Goal: Task Accomplishment & Management: Manage account settings

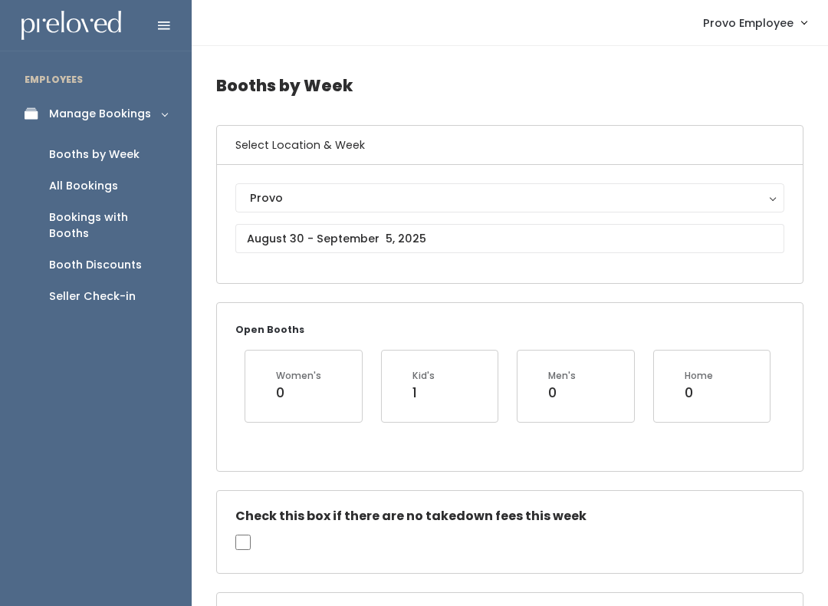
scroll to position [0, 30]
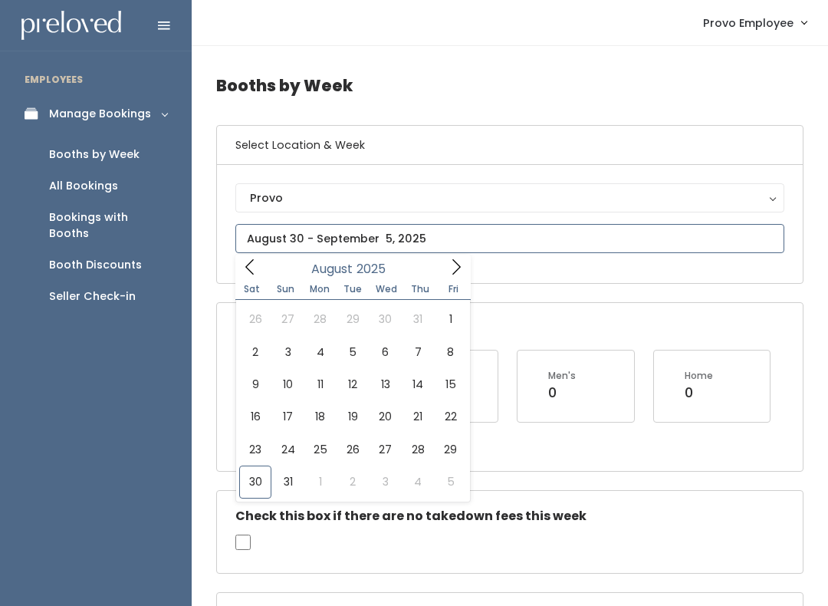
click at [443, 257] on span at bounding box center [456, 267] width 29 height 24
click at [439, 278] on div "September 2025" at bounding box center [353, 267] width 176 height 24
click at [431, 276] on div "September 2025" at bounding box center [353, 267] width 176 height 24
click at [451, 270] on icon at bounding box center [456, 266] width 17 height 17
click at [452, 275] on icon at bounding box center [456, 266] width 17 height 17
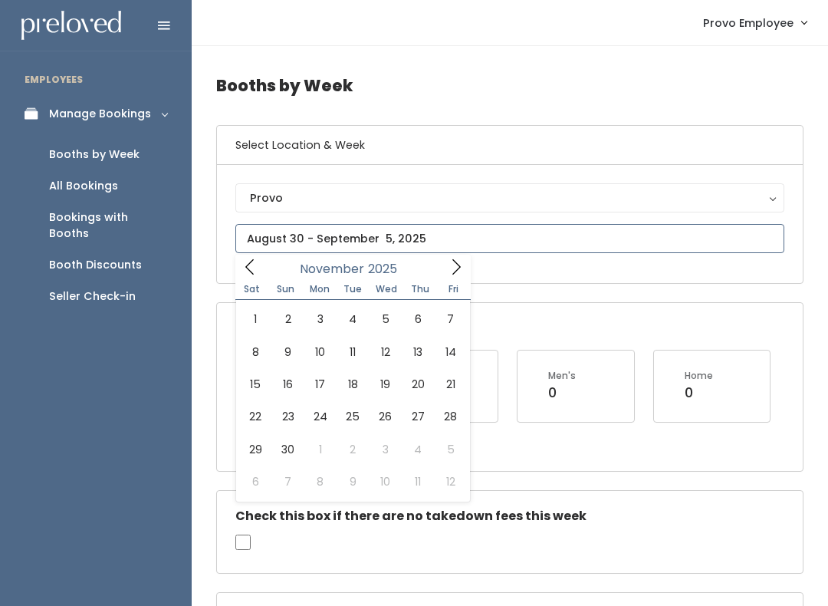
click at [253, 271] on icon at bounding box center [250, 266] width 17 height 17
click at [248, 271] on icon at bounding box center [250, 266] width 17 height 17
click at [241, 263] on span at bounding box center [249, 267] width 29 height 24
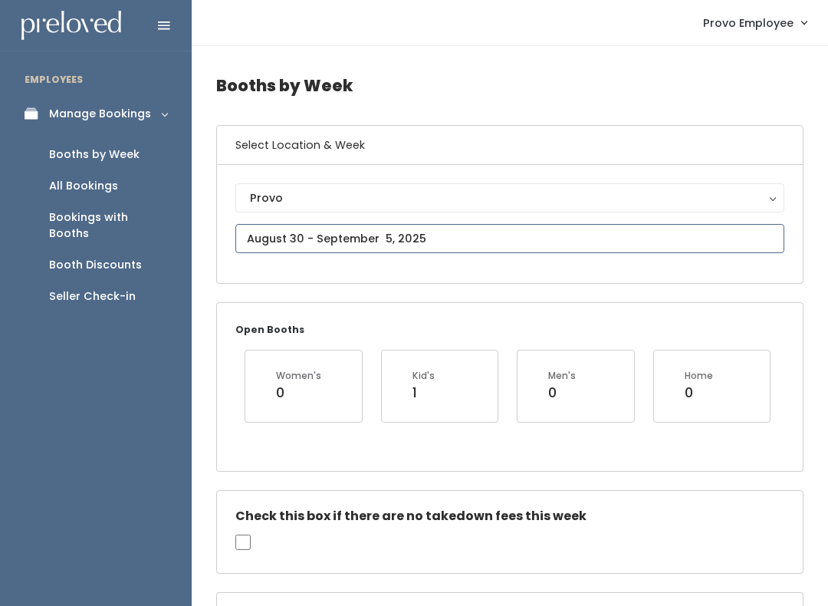
type input "August 30 to September 5"
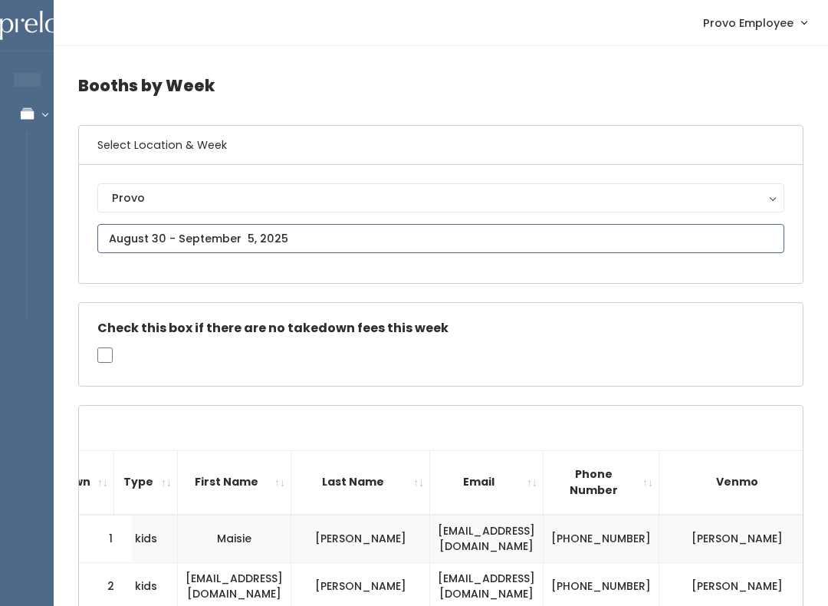
click at [222, 237] on input "text" at bounding box center [440, 238] width 687 height 29
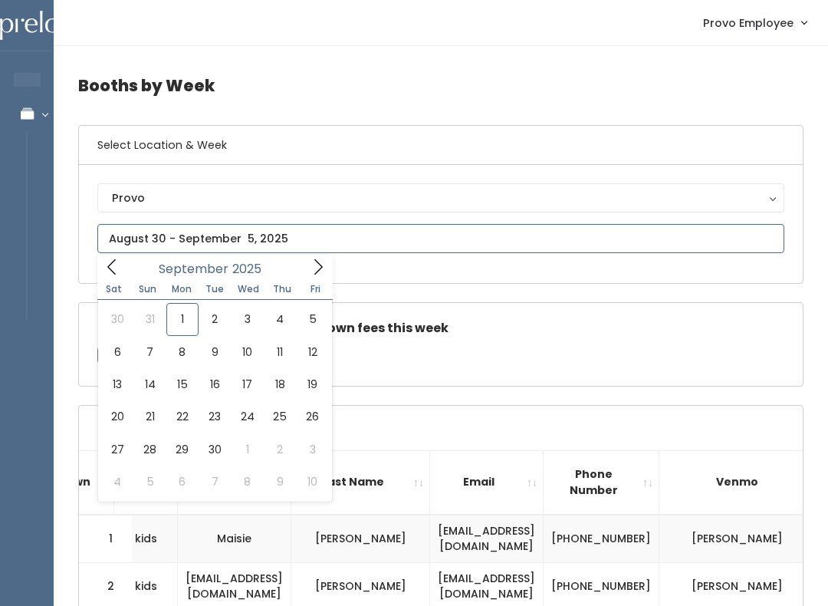
click at [312, 265] on icon at bounding box center [318, 266] width 17 height 17
click at [310, 265] on icon at bounding box center [318, 266] width 17 height 17
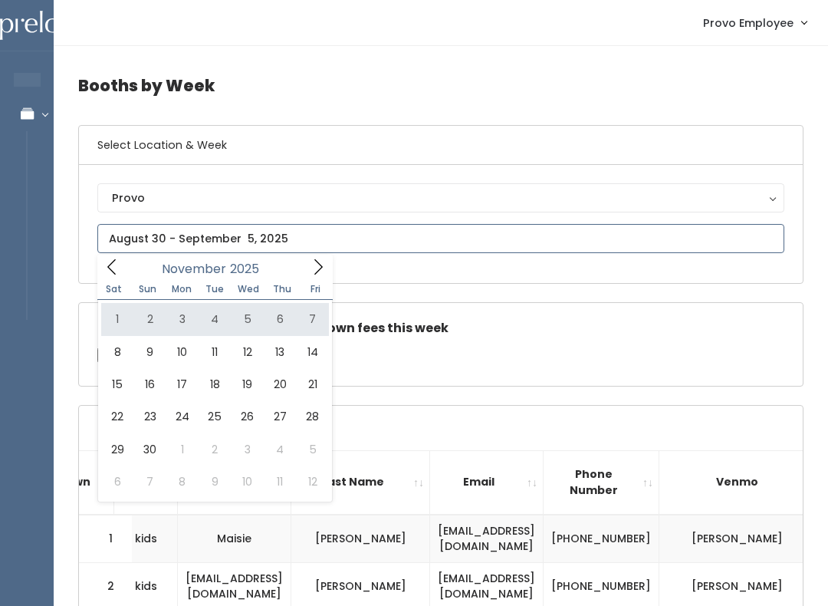
type input "[DATE] to [DATE]"
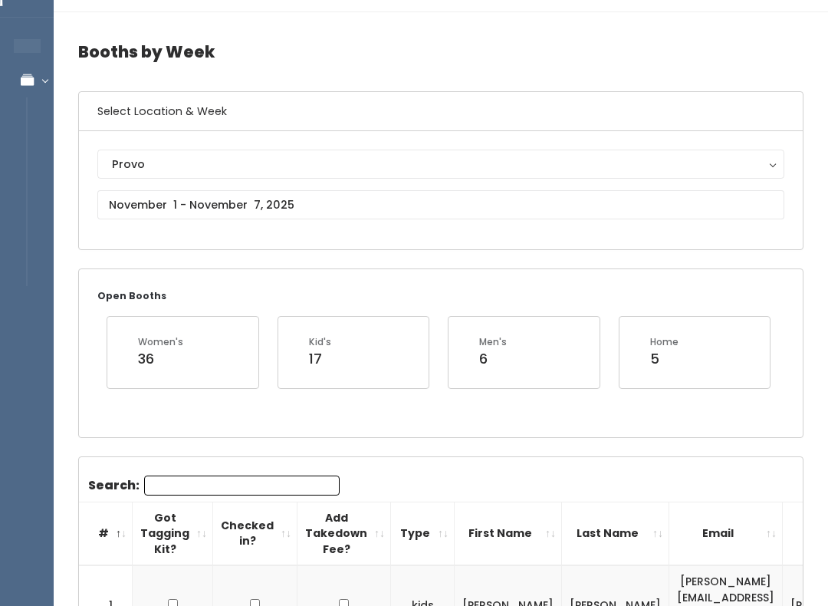
scroll to position [34, 0]
click at [228, 205] on input "text" at bounding box center [440, 204] width 687 height 29
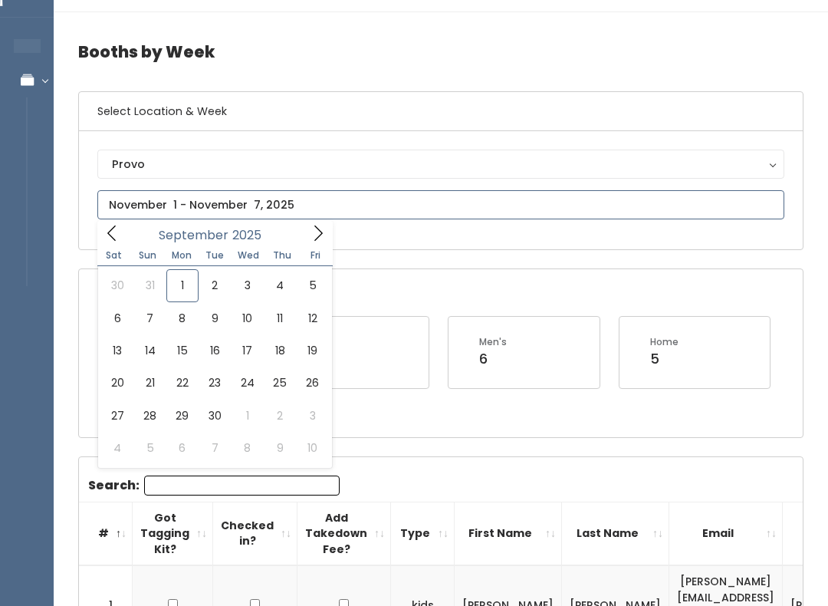
click at [304, 231] on span at bounding box center [318, 233] width 29 height 24
click at [107, 228] on icon at bounding box center [112, 233] width 17 height 17
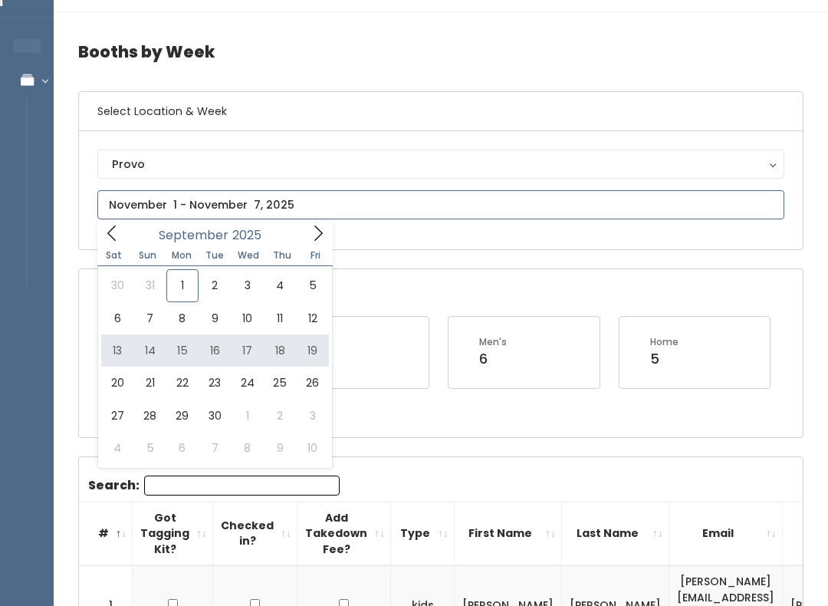
type input "September 13 to September 19"
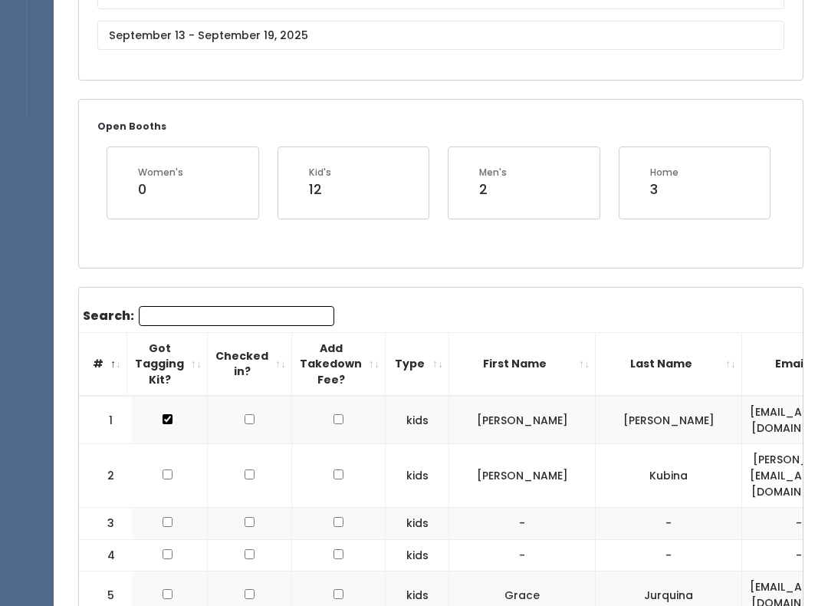
scroll to position [0, 7]
click at [217, 317] on input "Search:" at bounding box center [235, 317] width 196 height 20
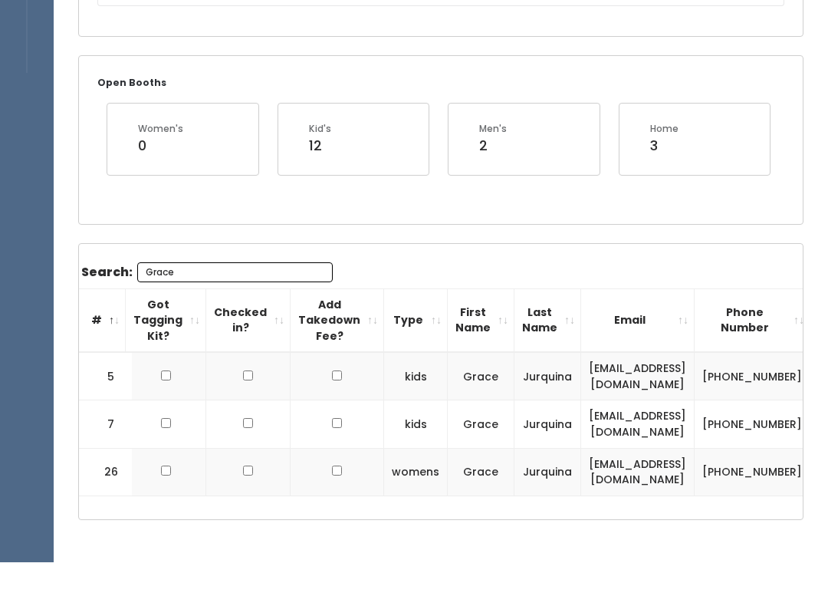
type input "Grace"
click at [474, 231] on div "Booths by Week Select Location & Week Provo Houston Layton Sandy Spanish Fork P…" at bounding box center [441, 229] width 774 height 771
click at [162, 373] on input "checkbox" at bounding box center [166, 375] width 10 height 10
click at [150, 376] on td at bounding box center [166, 376] width 81 height 48
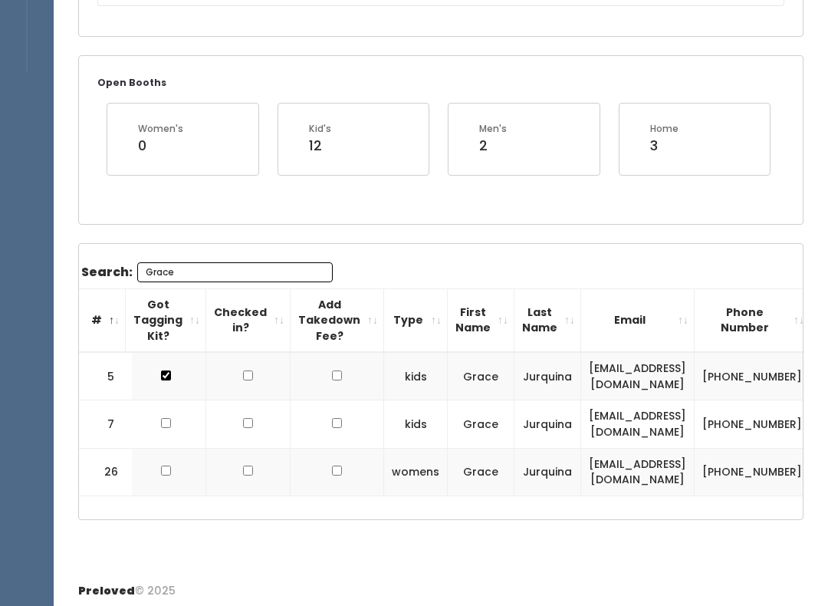
click at [161, 378] on input "checkbox" at bounding box center [166, 375] width 10 height 10
checkbox input "false"
click at [142, 358] on td at bounding box center [166, 376] width 81 height 48
click at [153, 368] on td at bounding box center [166, 376] width 81 height 48
click at [161, 420] on input "checkbox" at bounding box center [166, 423] width 10 height 10
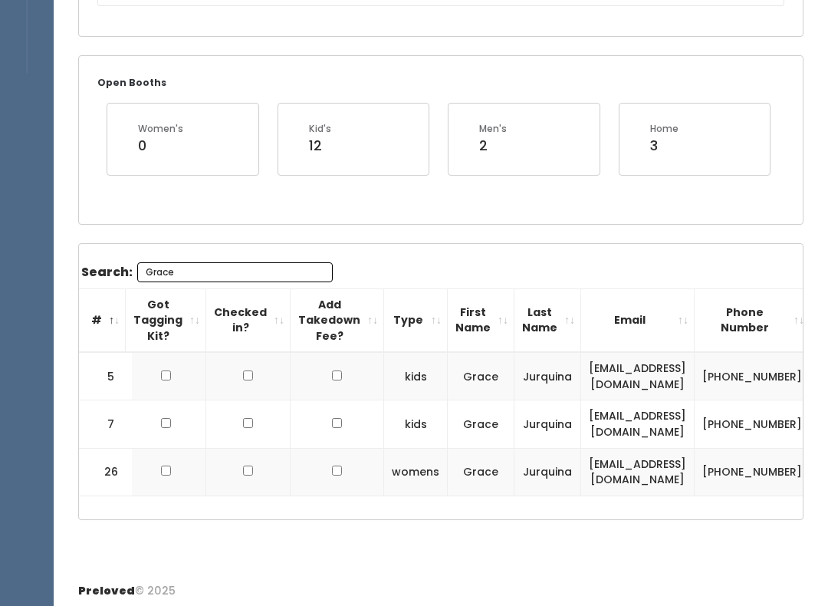
checkbox input "true"
click at [161, 380] on input "checkbox" at bounding box center [166, 375] width 10 height 10
checkbox input "true"
click at [158, 361] on td at bounding box center [166, 376] width 81 height 48
click at [151, 424] on td at bounding box center [166, 424] width 81 height 48
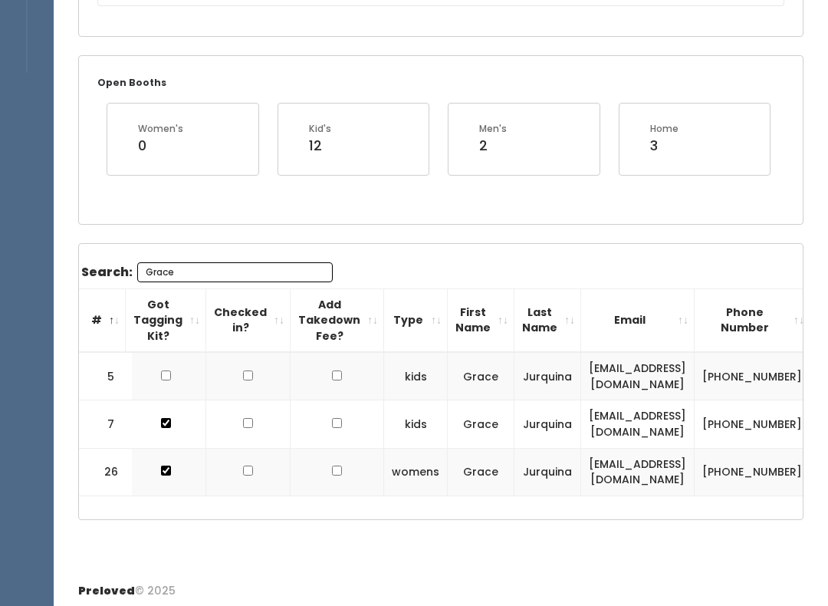
click at [150, 416] on td at bounding box center [166, 424] width 81 height 48
click at [165, 420] on input "checkbox" at bounding box center [166, 423] width 10 height 10
checkbox input "false"
click at [167, 380] on input "checkbox" at bounding box center [166, 375] width 10 height 10
checkbox input "false"
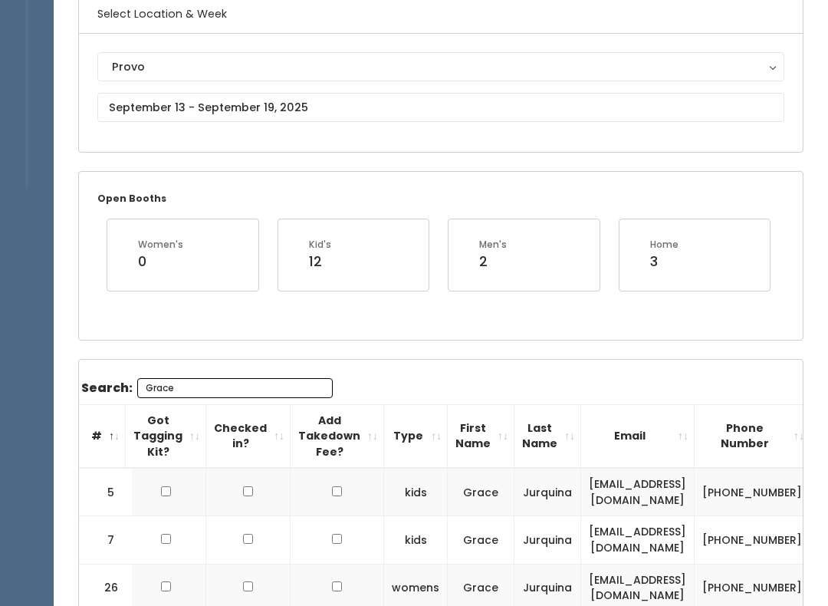
scroll to position [0, 0]
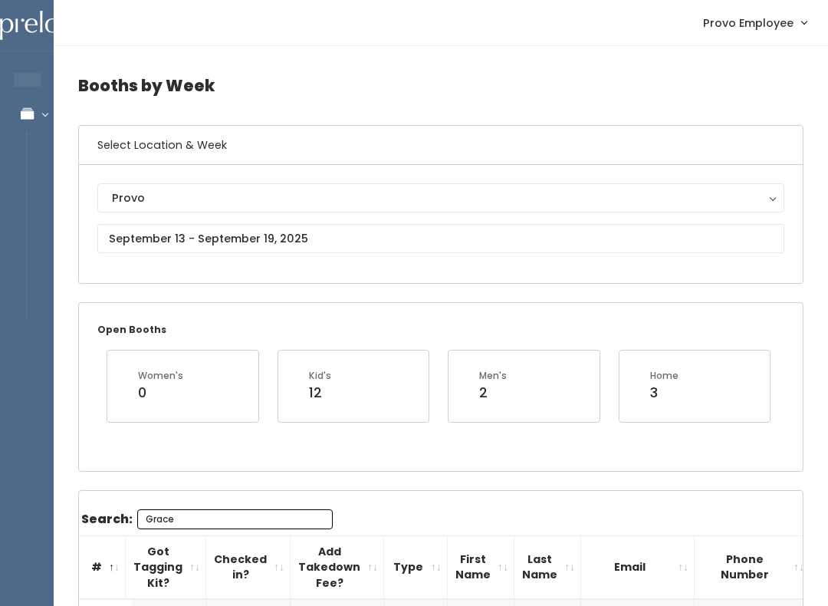
click at [168, 202] on div "Provo" at bounding box center [441, 197] width 658 height 17
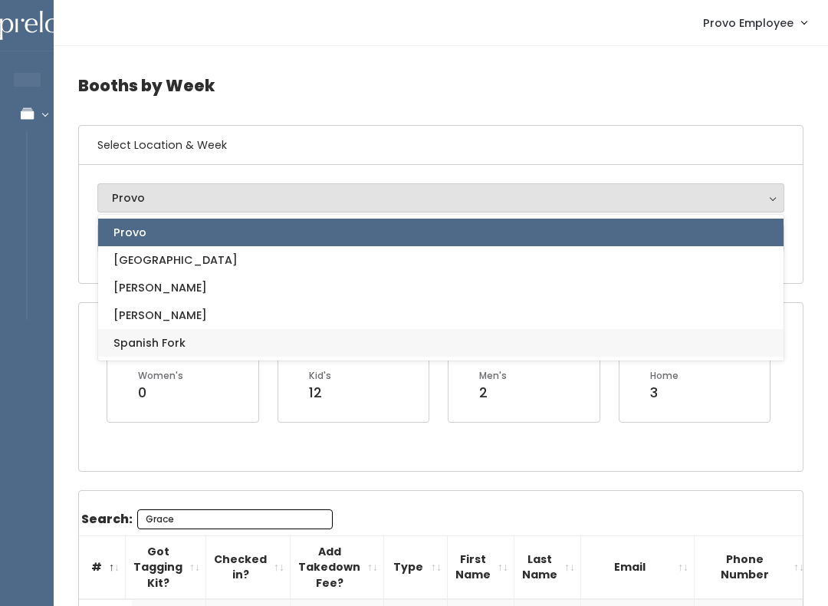
click at [185, 340] on link "Spanish Fork" at bounding box center [440, 343] width 685 height 28
select select "2"
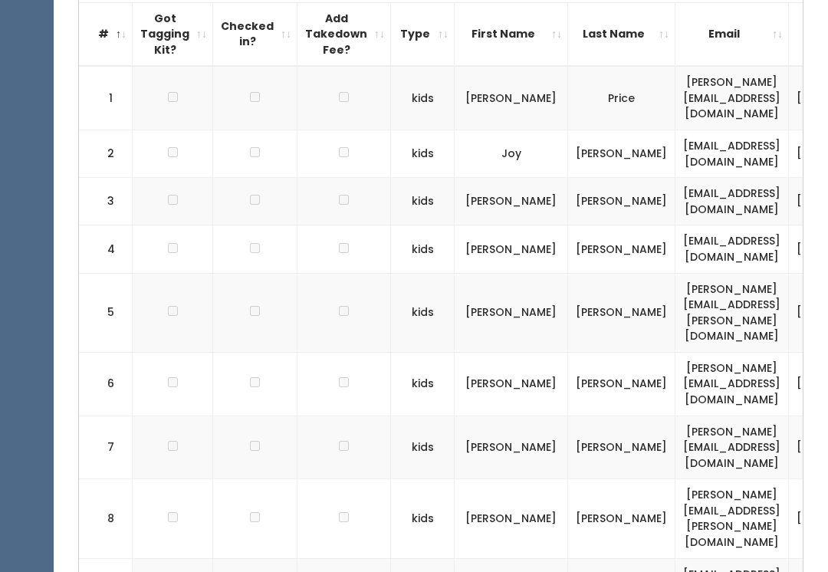
click at [162, 178] on td at bounding box center [173, 202] width 81 height 48
click at [163, 179] on td at bounding box center [173, 202] width 81 height 48
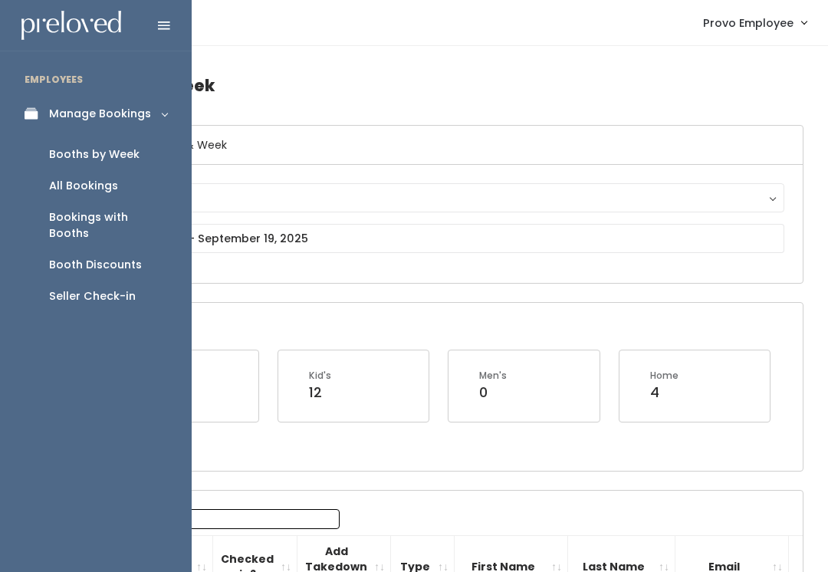
click at [86, 257] on div "Booth Discounts" at bounding box center [95, 265] width 93 height 16
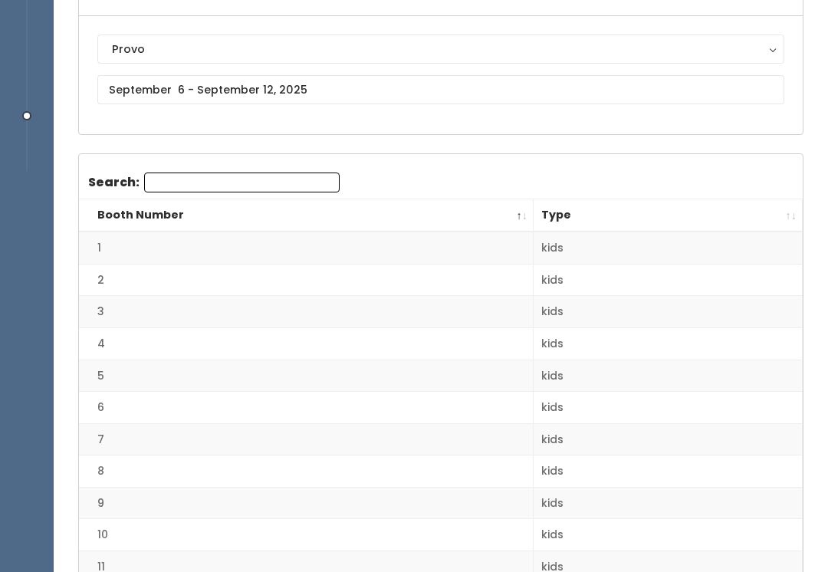
scroll to position [148, 0]
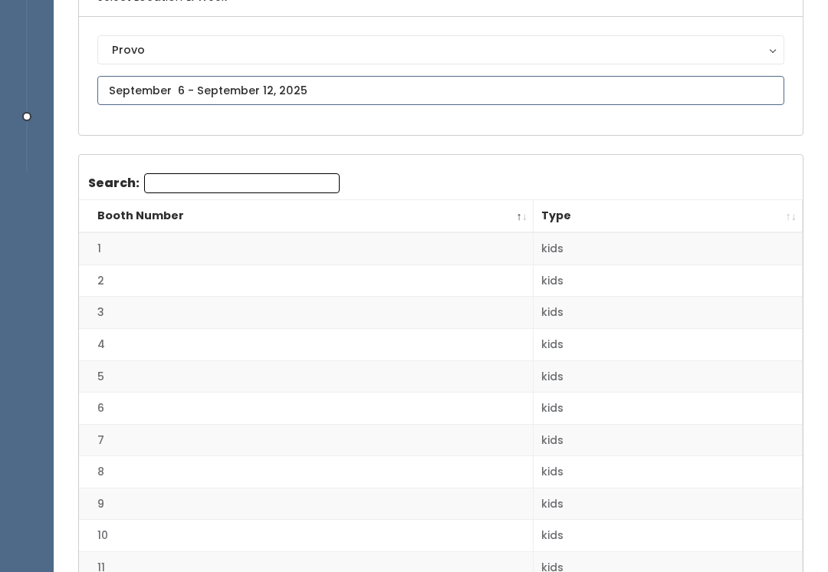
click at [242, 91] on input "text" at bounding box center [440, 90] width 687 height 29
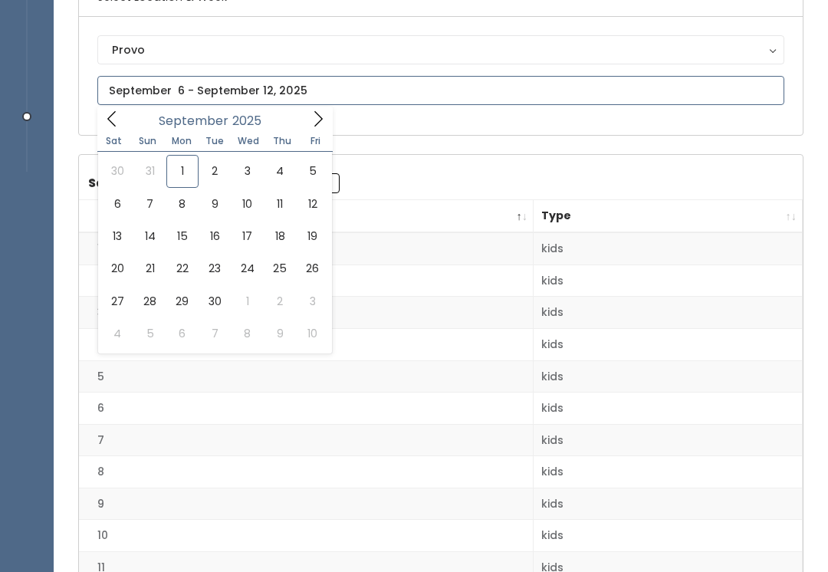
click at [113, 117] on icon at bounding box center [112, 118] width 17 height 17
type input "[DATE] to [DATE]"
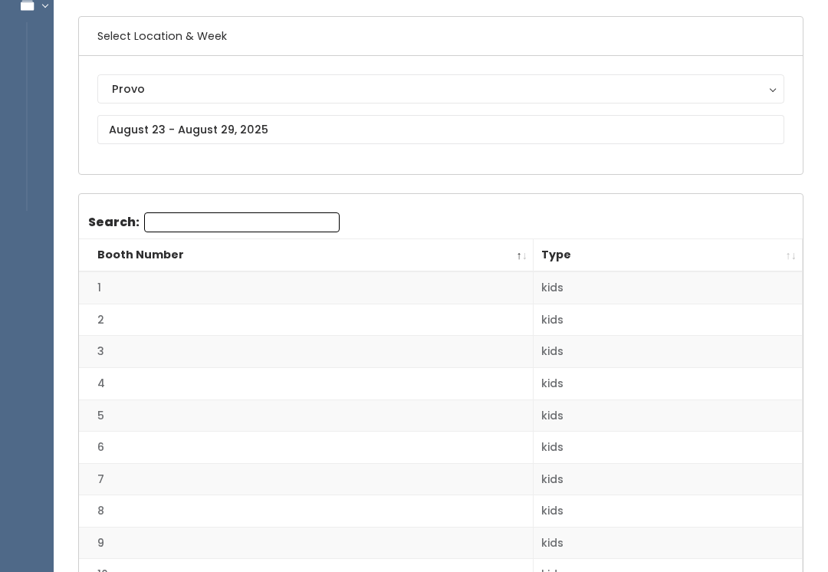
scroll to position [130, 0]
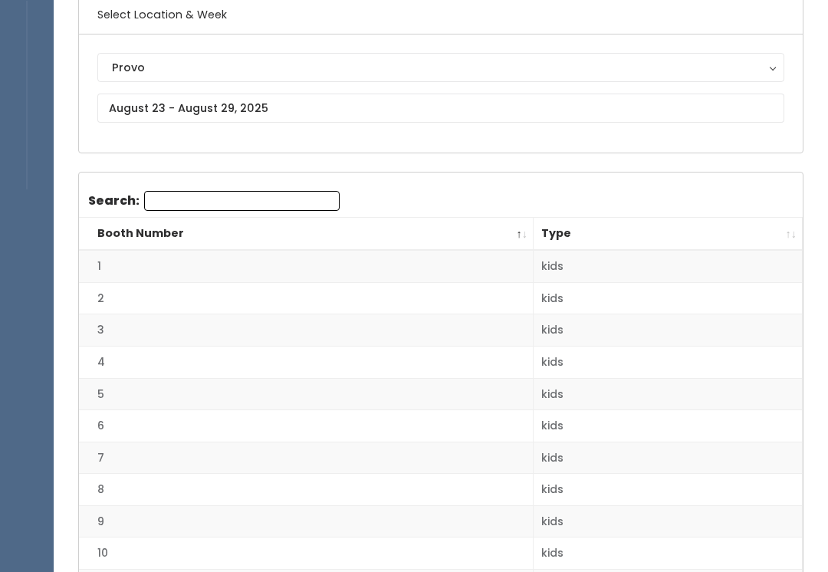
click at [792, 230] on th "Type" at bounding box center [668, 234] width 269 height 33
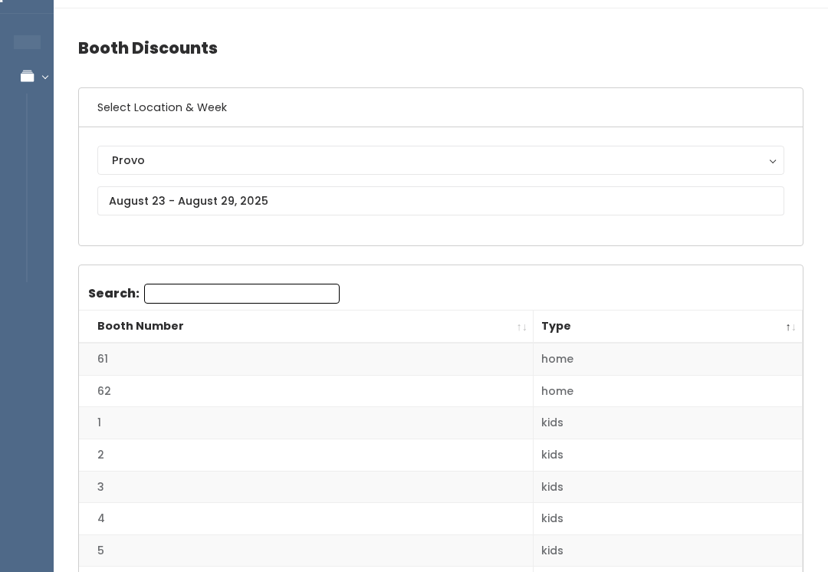
scroll to position [0, 0]
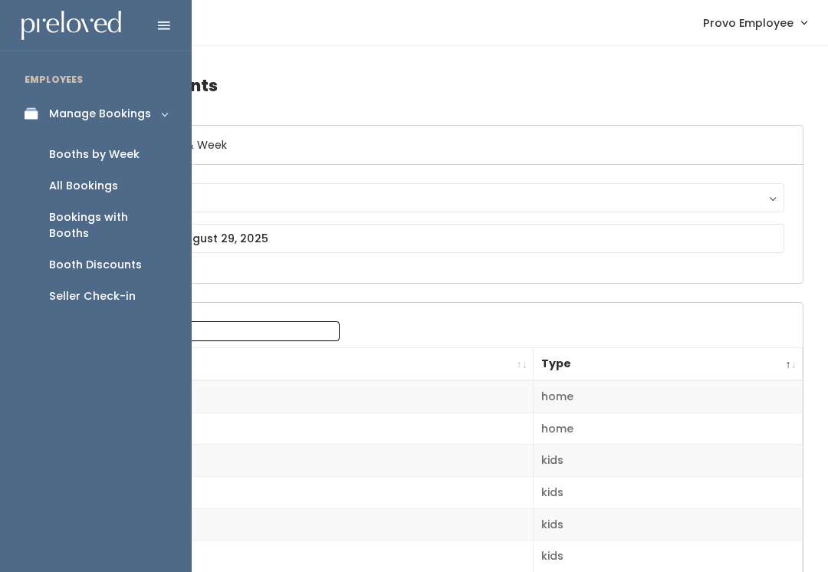
click at [89, 288] on div "Seller Check-in" at bounding box center [92, 296] width 87 height 16
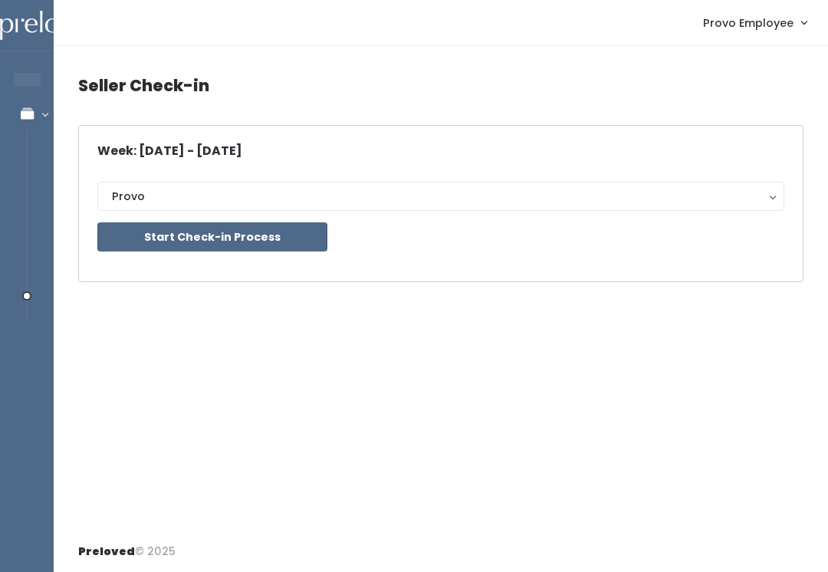
click at [192, 225] on button "Start Check-in Process" at bounding box center [212, 236] width 230 height 29
click at [778, 14] on link "Provo Employee" at bounding box center [755, 22] width 134 height 33
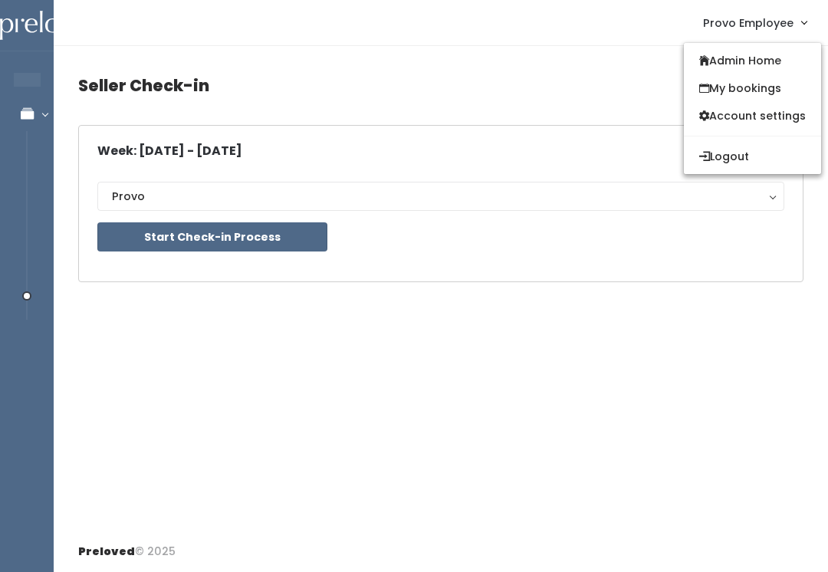
click at [743, 159] on button "Logout" at bounding box center [752, 157] width 137 height 28
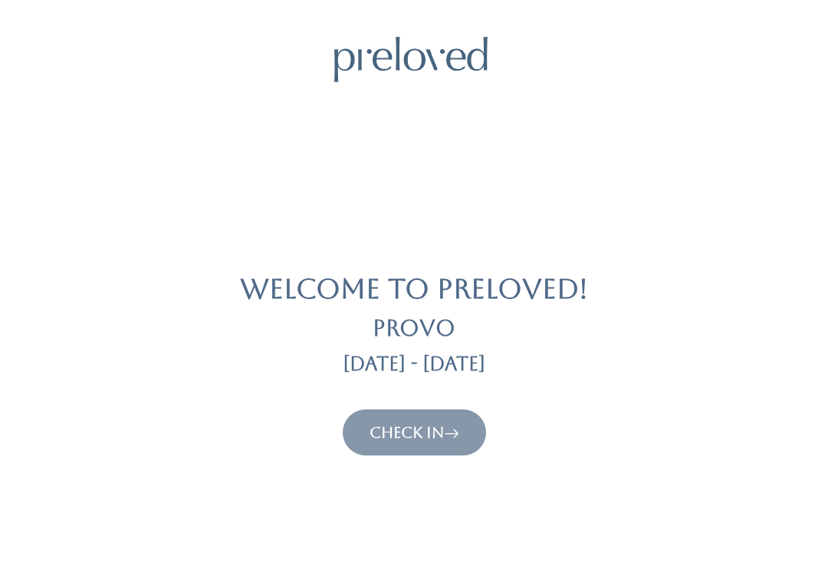
click at [419, 432] on link "Check In" at bounding box center [415, 432] width 90 height 18
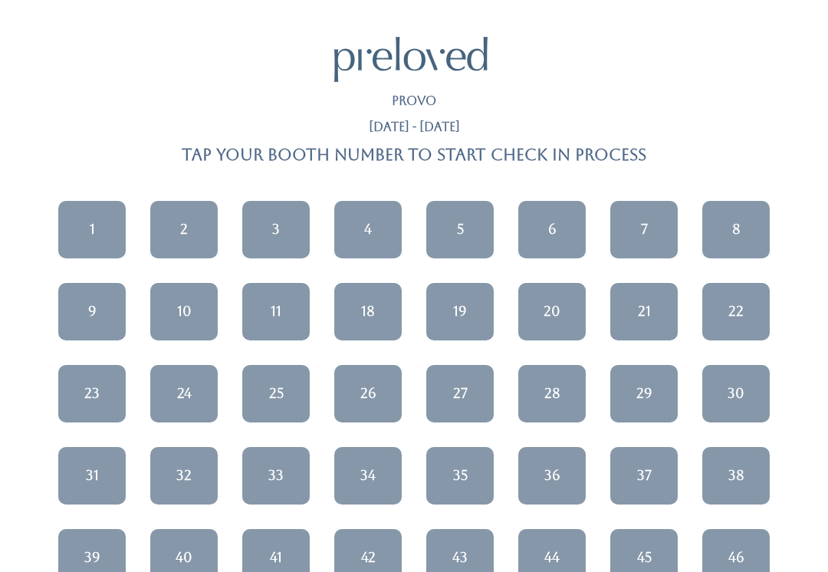
click at [446, 232] on link "5" at bounding box center [459, 230] width 67 height 58
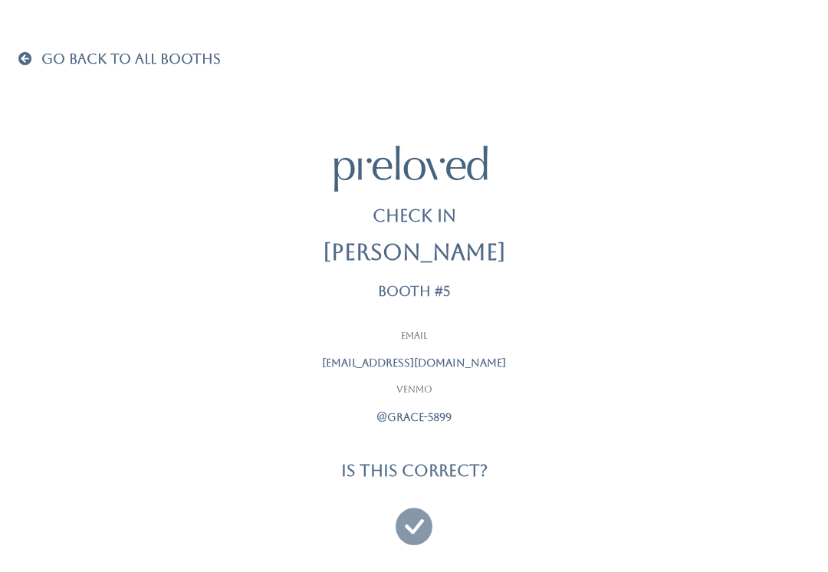
scroll to position [15, 0]
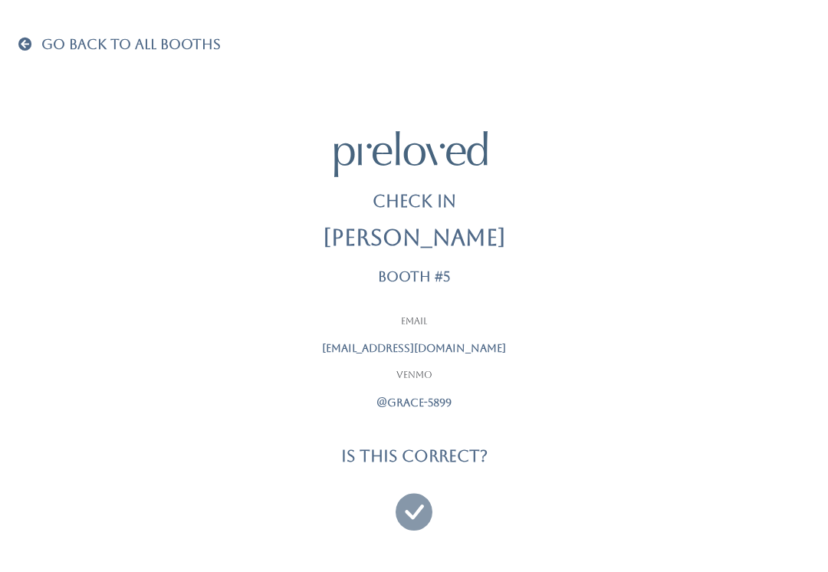
click at [7, 55] on div "Go Back To All Booths Check In Grace Jurquina Booth #5 Email graciana777@yahoo.…" at bounding box center [414, 280] width 828 height 591
click at [41, 42] on span "Go Back To All Booths" at bounding box center [130, 44] width 179 height 16
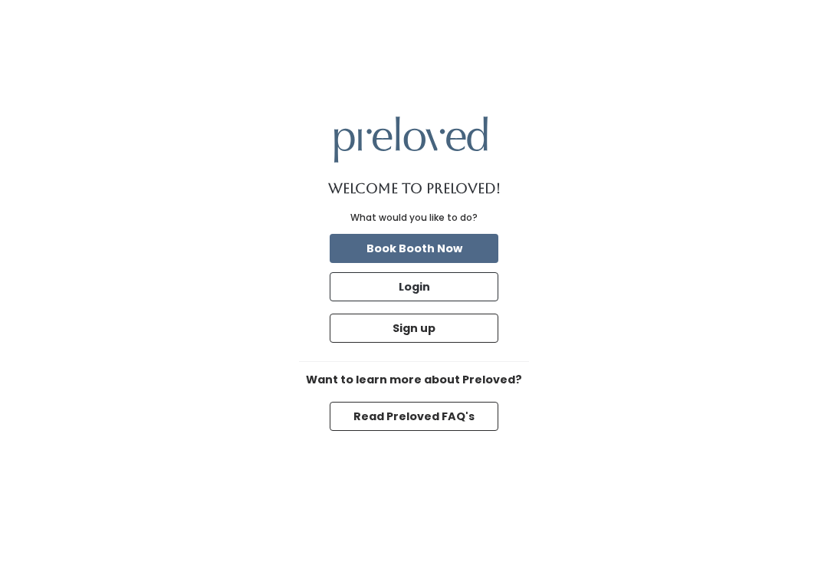
click at [439, 300] on button "Login" at bounding box center [414, 286] width 169 height 29
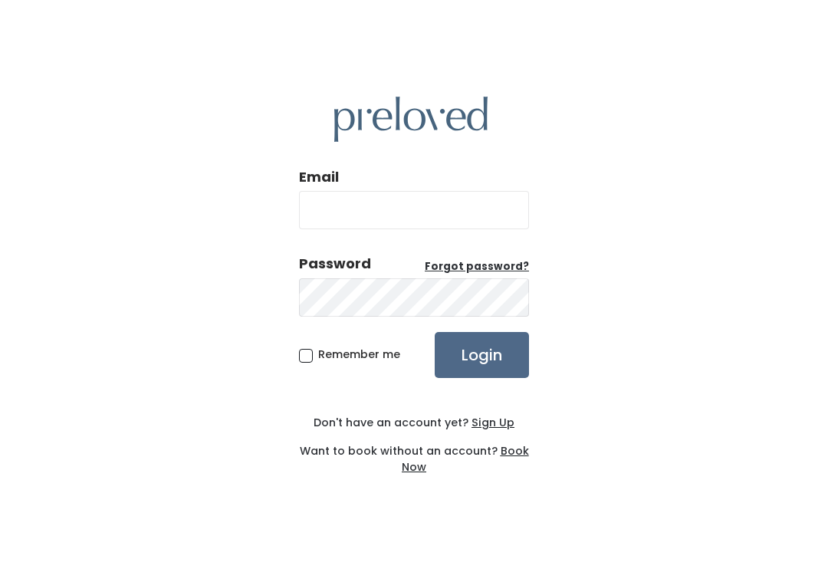
click at [376, 229] on input "Email" at bounding box center [414, 210] width 230 height 38
type input "[DOMAIN_NAME][EMAIL_ADDRESS][DOMAIN_NAME]"
click at [482, 371] on input "Login" at bounding box center [482, 355] width 94 height 46
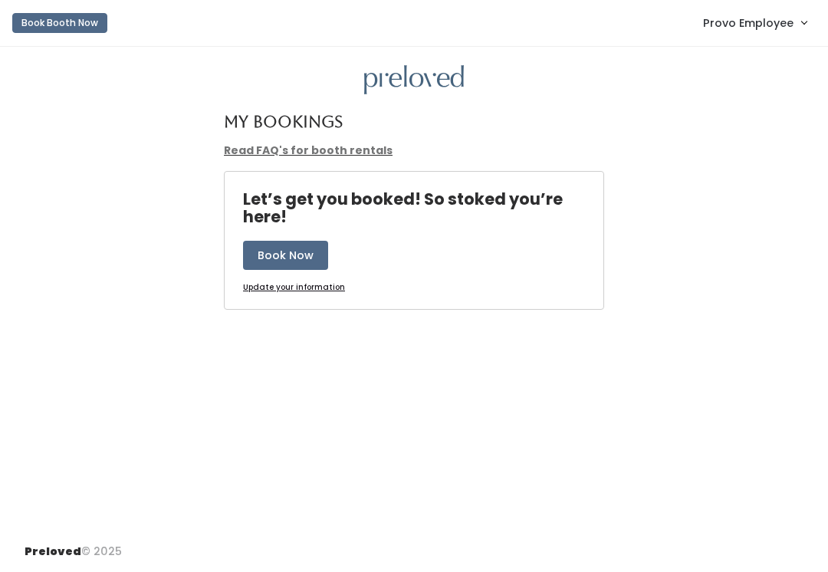
click at [783, 21] on span "Provo Employee" at bounding box center [748, 23] width 90 height 17
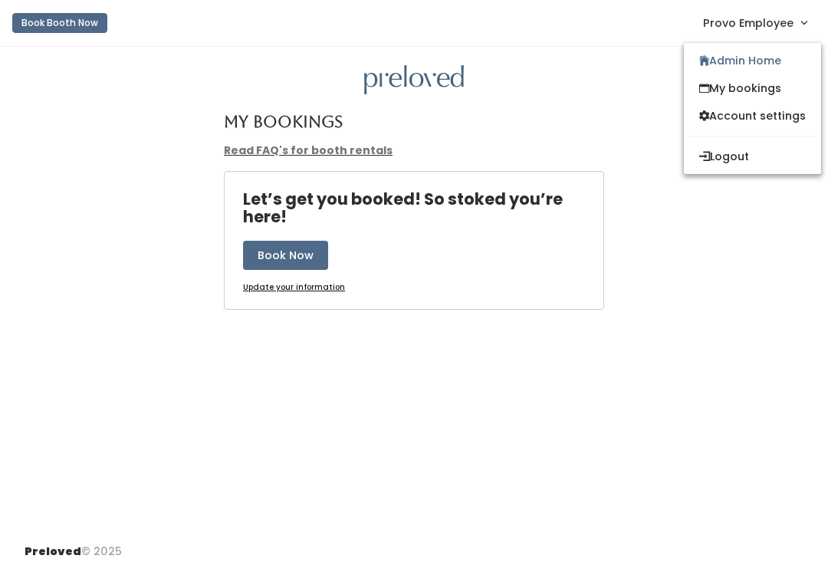
click at [767, 64] on link "Admin Home" at bounding box center [752, 61] width 137 height 28
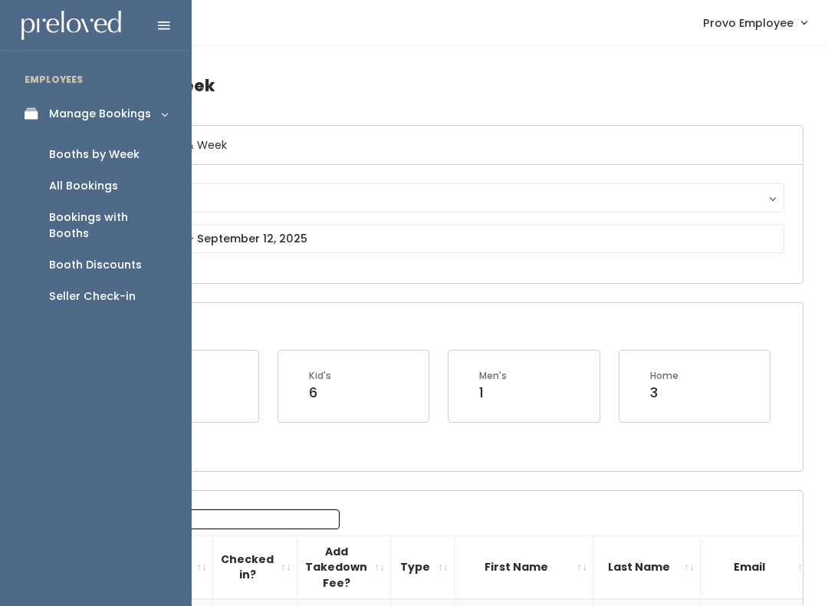
click at [121, 257] on div "Booth Discounts" at bounding box center [95, 265] width 93 height 16
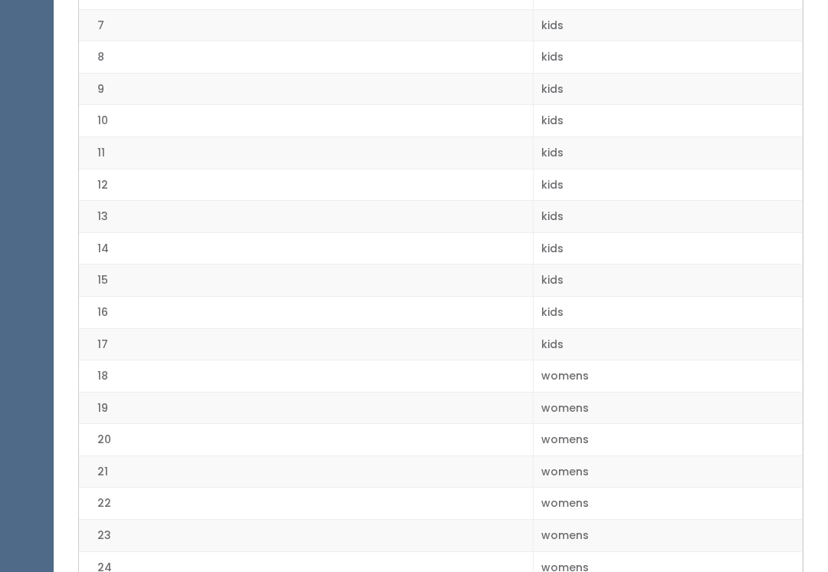
scroll to position [563, 0]
